Goal: Find specific page/section: Find specific page/section

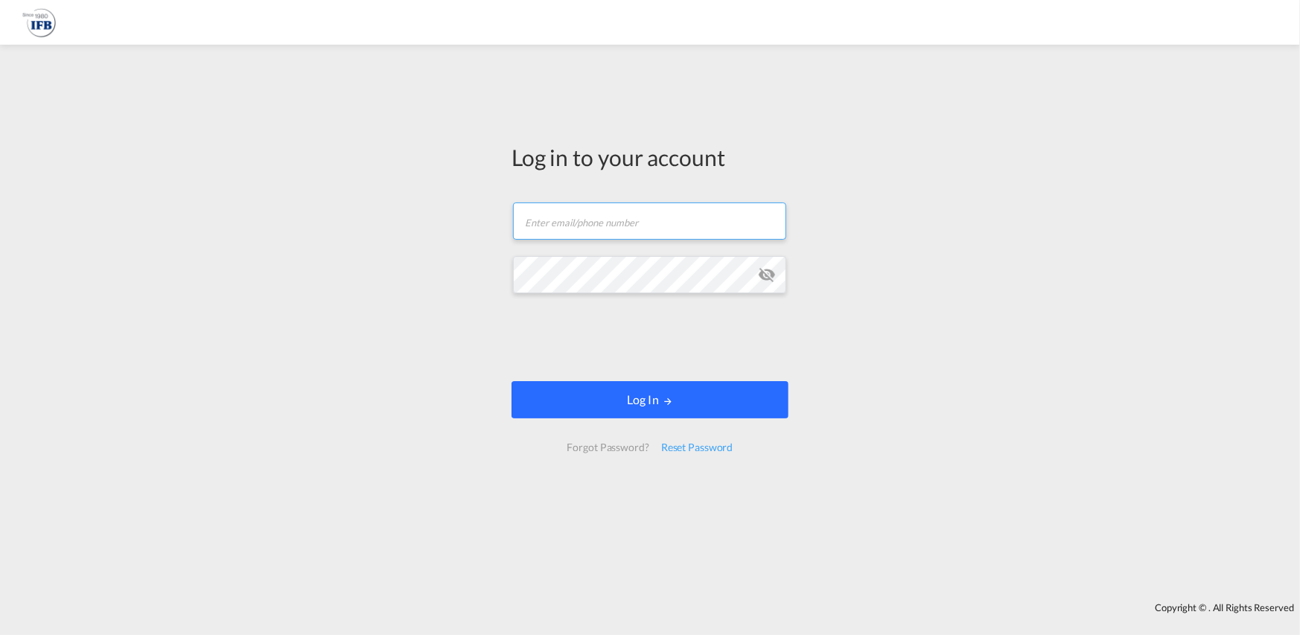
type input "[PERSON_NAME][EMAIL_ADDRESS][PERSON_NAME][DOMAIN_NAME]"
click at [699, 390] on button "Log In" at bounding box center [649, 399] width 277 height 37
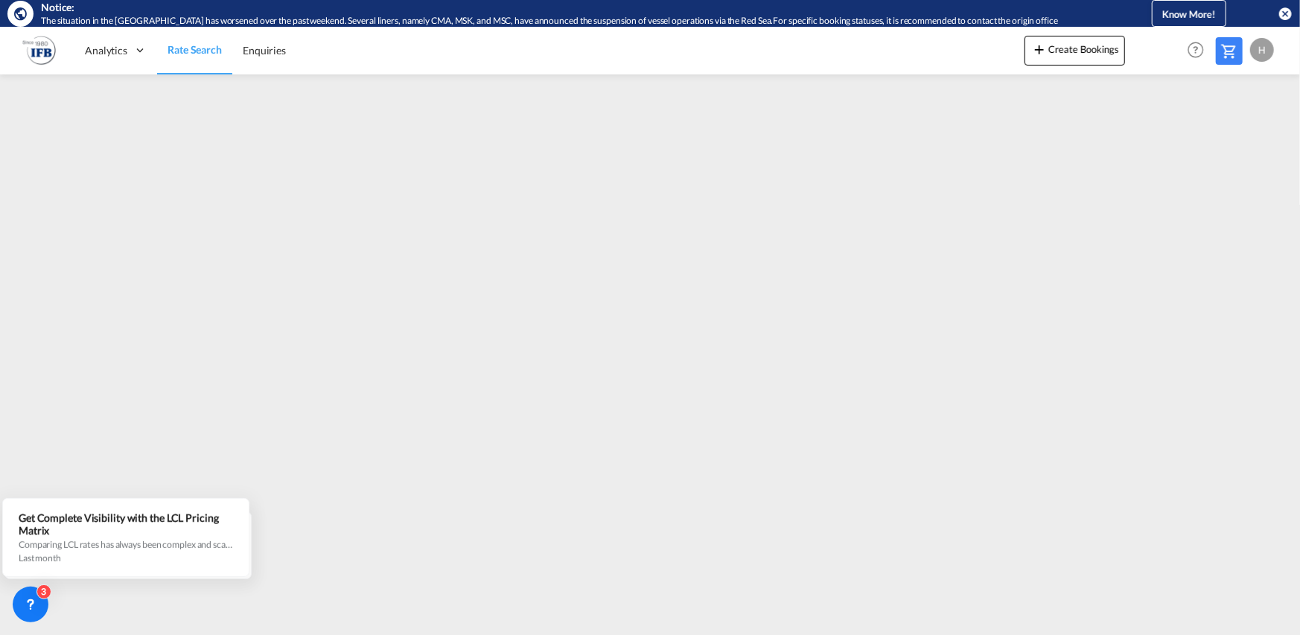
click at [1187, 28] on div "Help Resources Product Release H My Profile Logout" at bounding box center [1230, 50] width 95 height 46
drag, startPoint x: 756, startPoint y: 55, endPoint x: 727, endPoint y: 56, distance: 29.8
click at [755, 55] on div "Analytics Reports Rate Search Enquiries Create Bookings Help Resources Product …" at bounding box center [649, 50] width 1255 height 46
